Goal: Task Accomplishment & Management: Complete application form

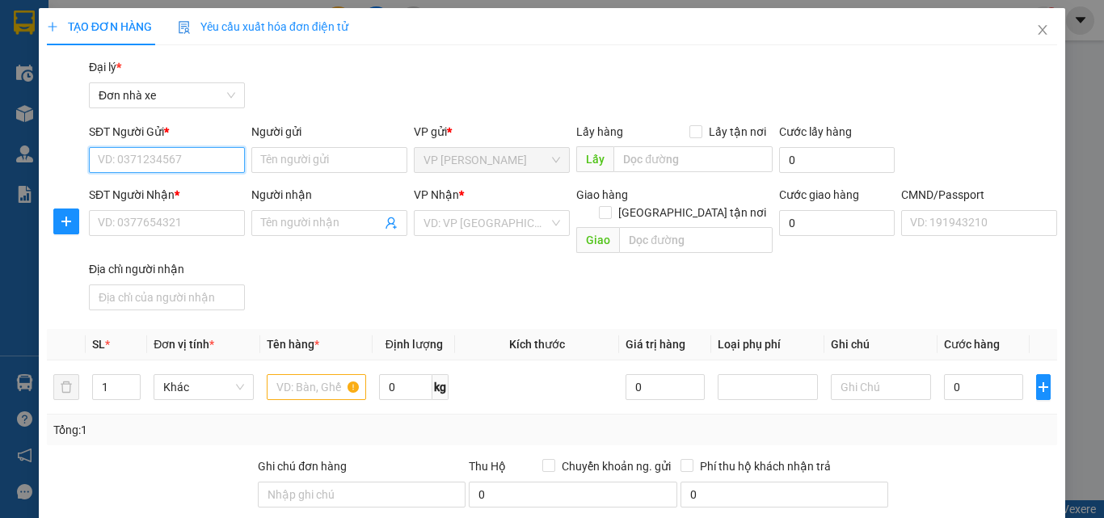
click at [196, 155] on input "SĐT Người Gửi *" at bounding box center [167, 160] width 156 height 26
type input "0369448533"
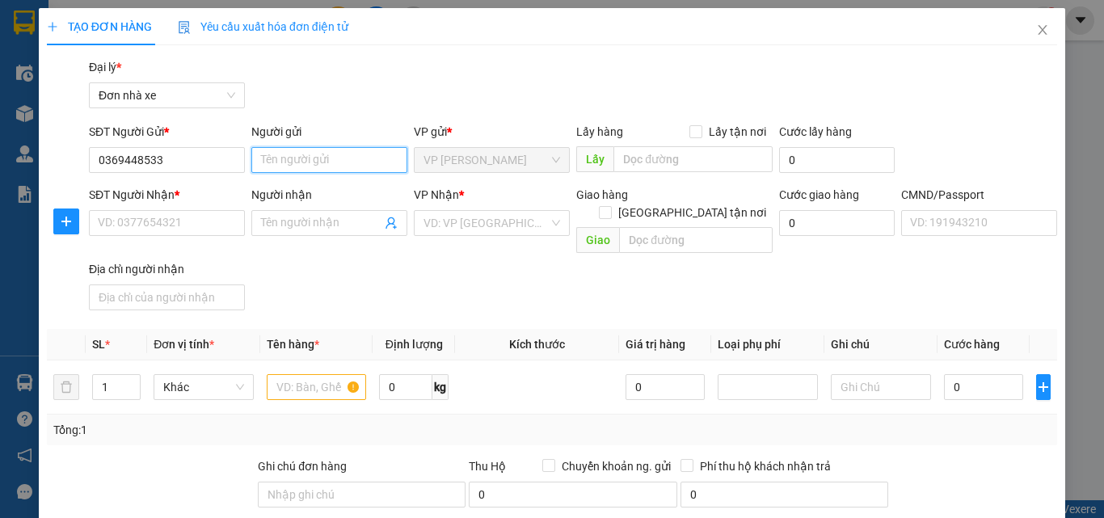
click at [302, 164] on input "Người gửi" at bounding box center [329, 160] width 156 height 26
type input "phương anh"
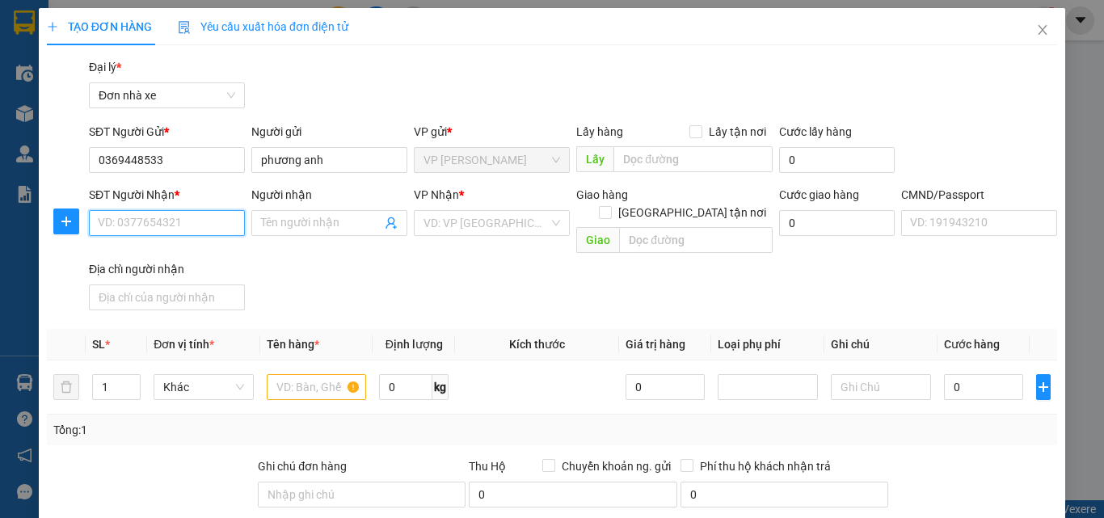
click at [189, 230] on input "SĐT Người Nhận *" at bounding box center [167, 223] width 156 height 26
type input "0988980979"
click at [281, 220] on input "Người nhận" at bounding box center [321, 223] width 120 height 18
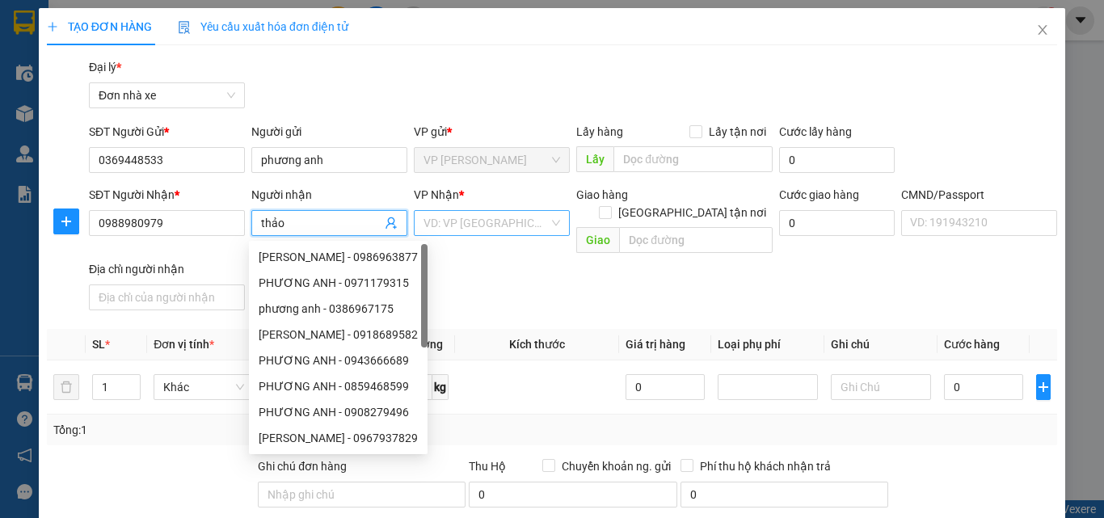
type input "thảo"
click at [439, 217] on input "search" at bounding box center [486, 223] width 125 height 24
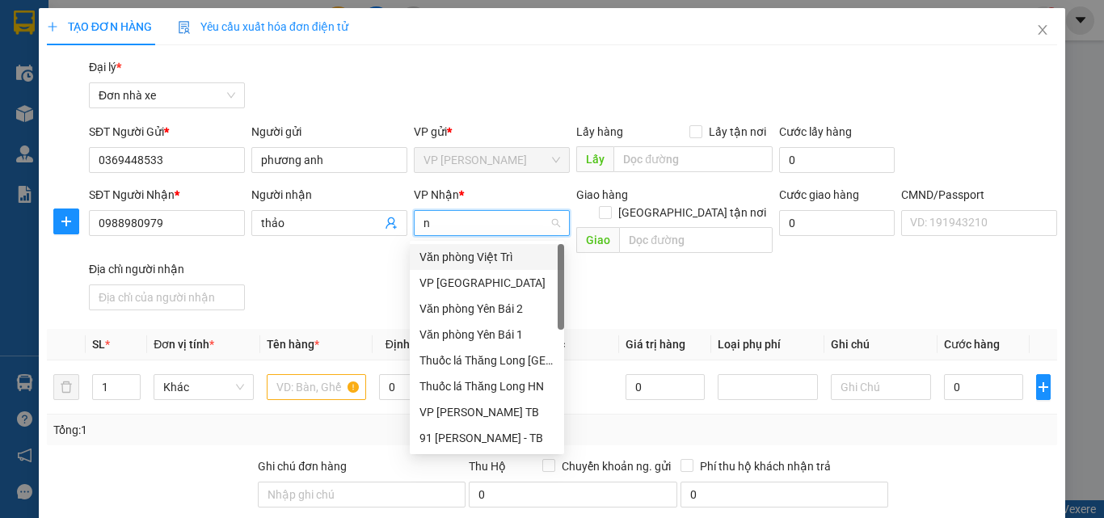
type input "nd"
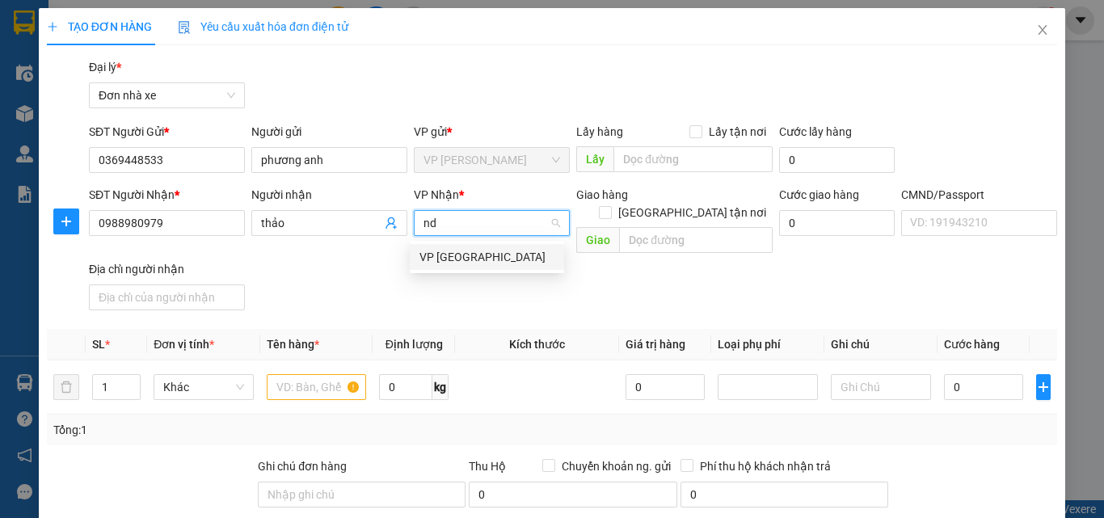
click at [448, 254] on div "VP [GEOGRAPHIC_DATA]" at bounding box center [487, 257] width 135 height 18
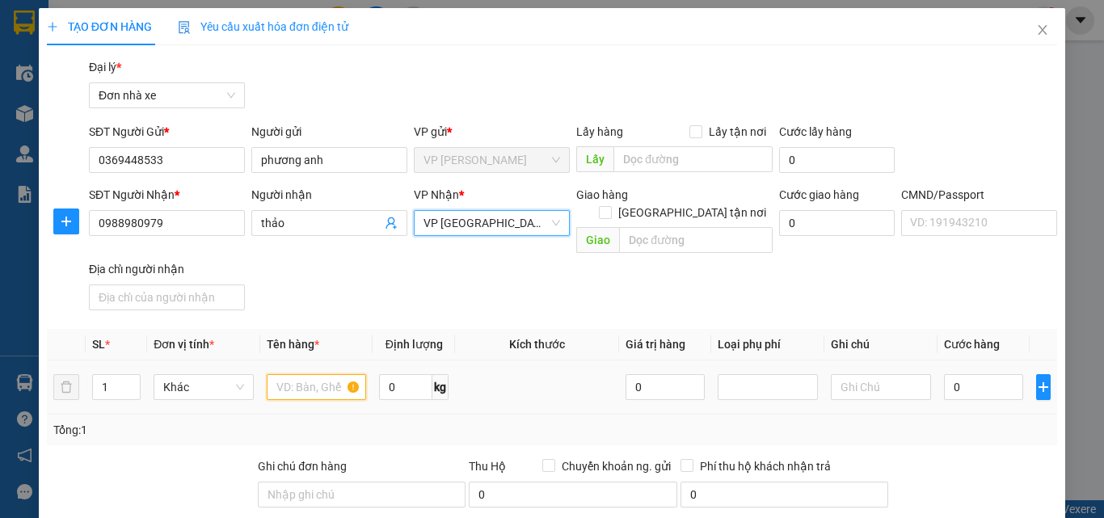
click at [323, 374] on input "text" at bounding box center [317, 387] width 100 height 26
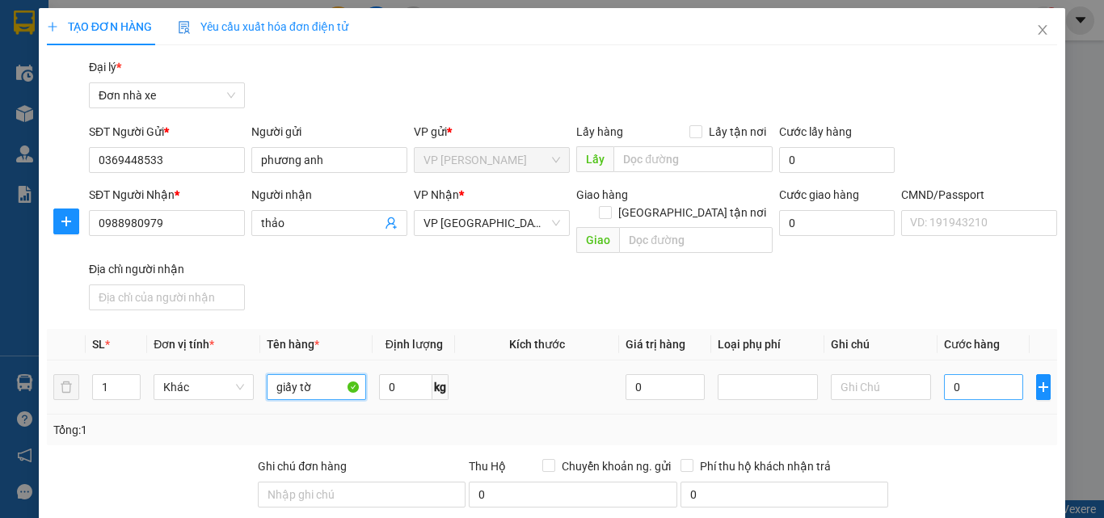
type input "giấy tờ"
click at [1008, 374] on input "0" at bounding box center [983, 387] width 79 height 26
type input "2"
type input "25"
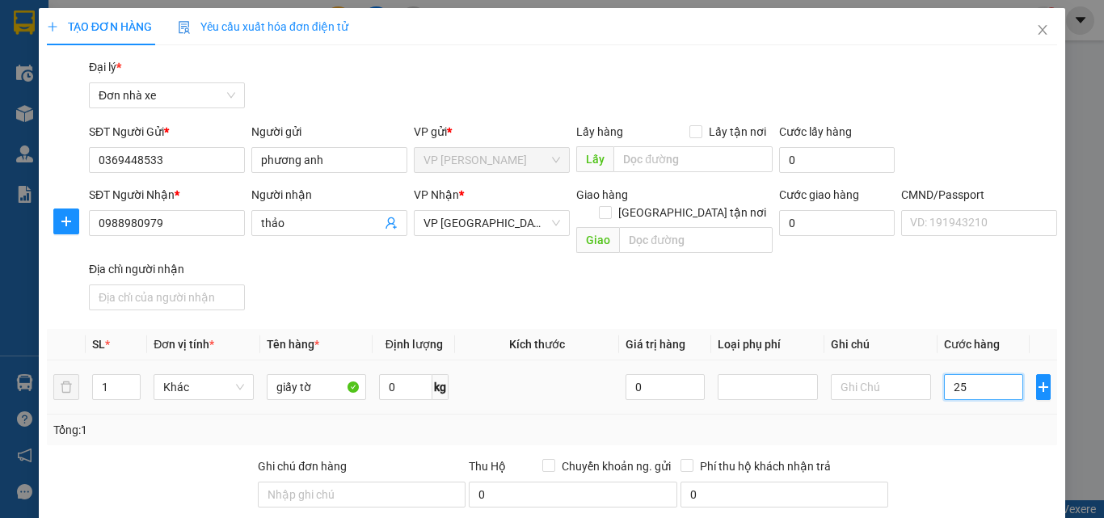
type input "25"
type input "2"
type input "20"
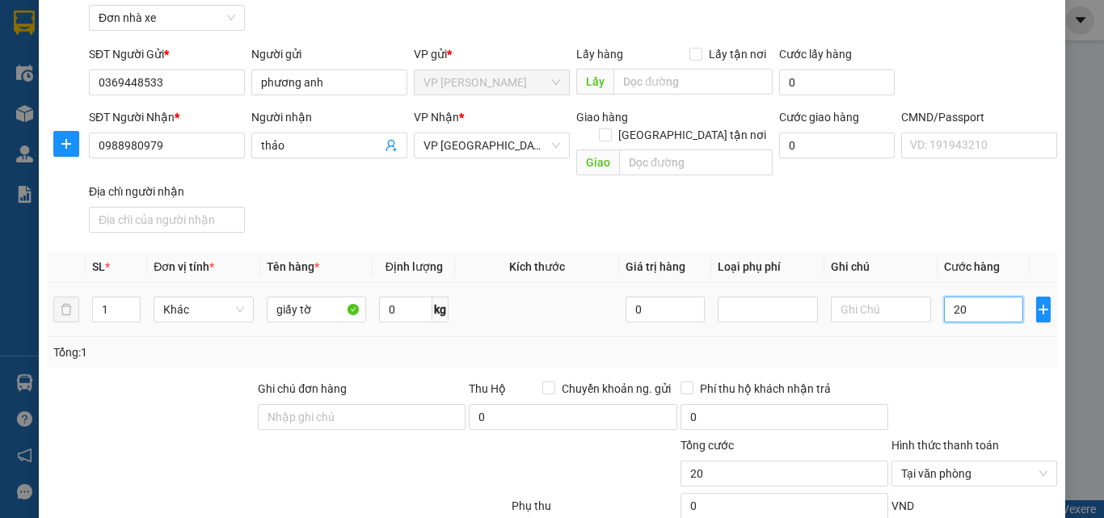
scroll to position [255, 0]
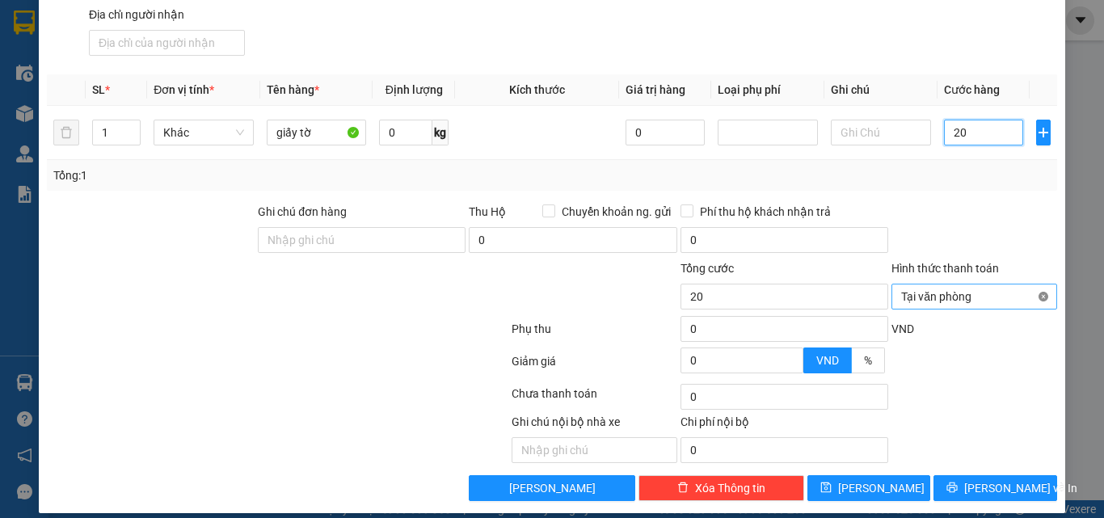
type input "20"
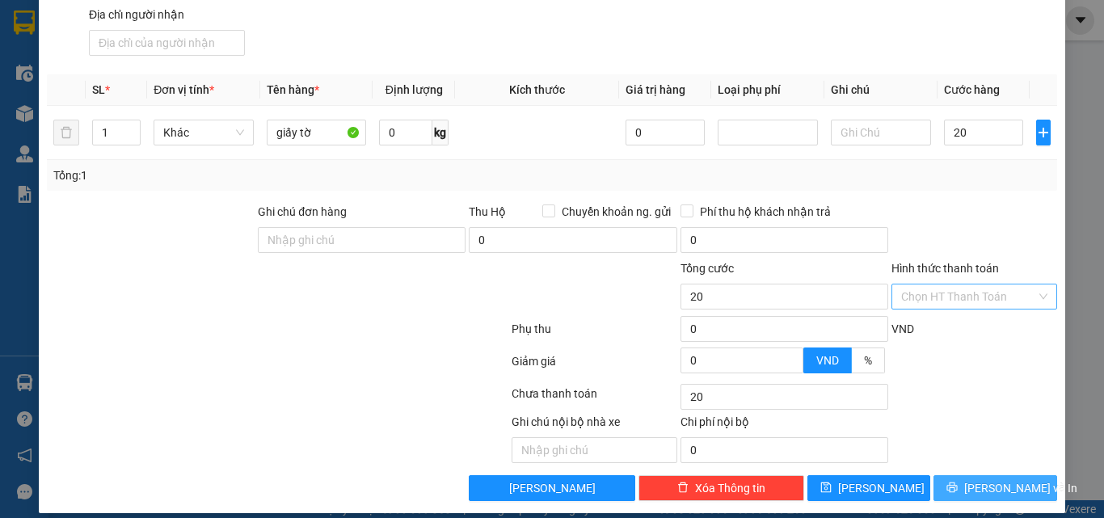
type input "20.000"
click at [986, 479] on span "[PERSON_NAME] và In" at bounding box center [1020, 488] width 113 height 18
